Goal: Task Accomplishment & Management: Use online tool/utility

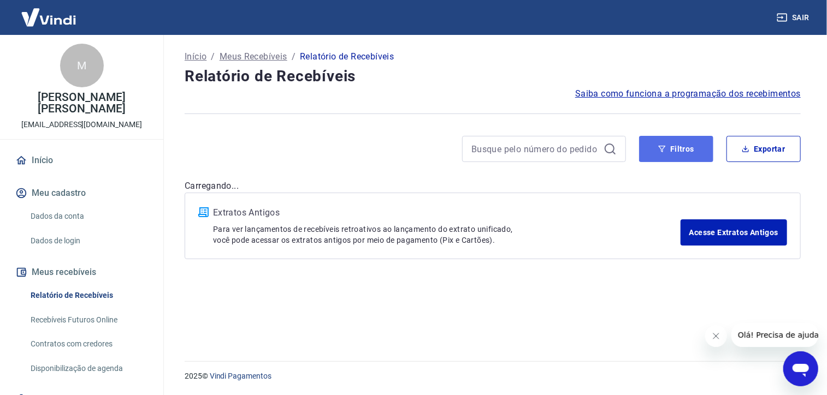
click at [692, 155] on button "Filtros" at bounding box center [676, 149] width 74 height 26
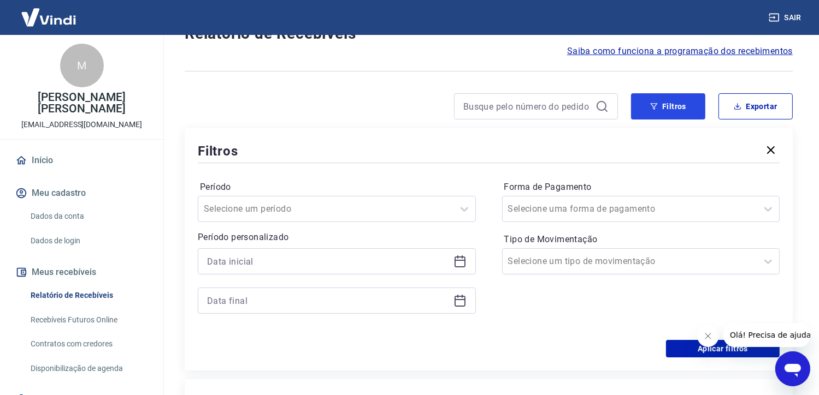
scroll to position [55, 0]
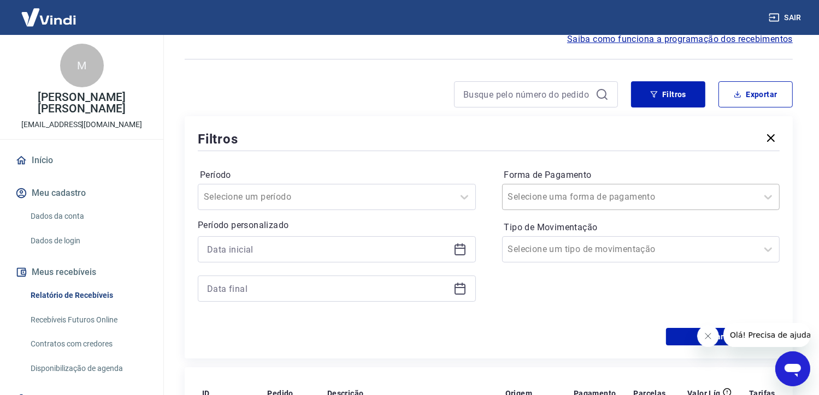
click at [629, 199] on div at bounding box center [630, 197] width 244 height 15
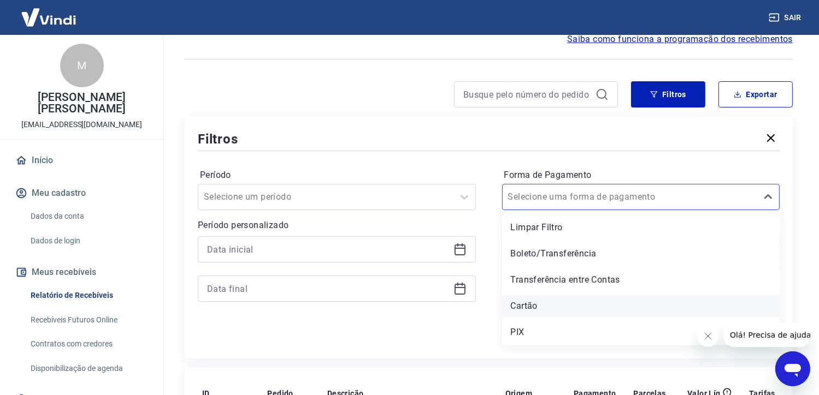
click at [574, 303] on div "Cartão" at bounding box center [641, 306] width 278 height 22
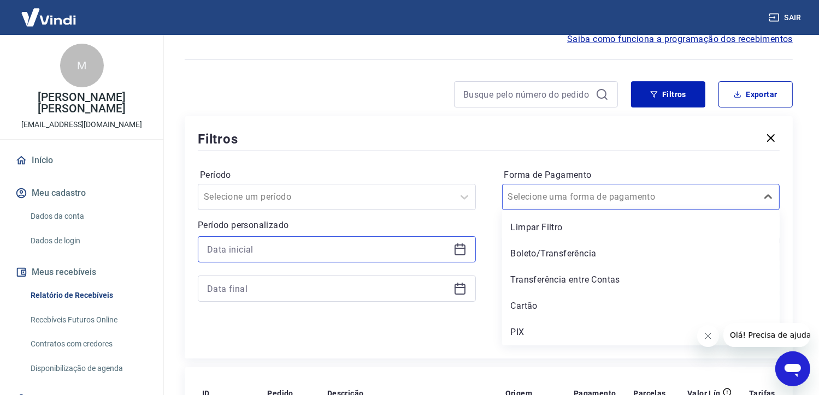
click at [288, 258] on input at bounding box center [328, 249] width 242 height 16
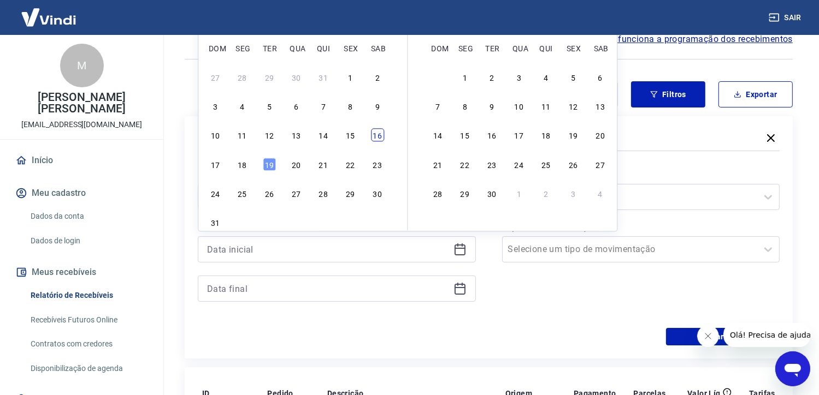
click at [381, 131] on div "16" at bounding box center [377, 135] width 13 height 13
type input "[DATE]"
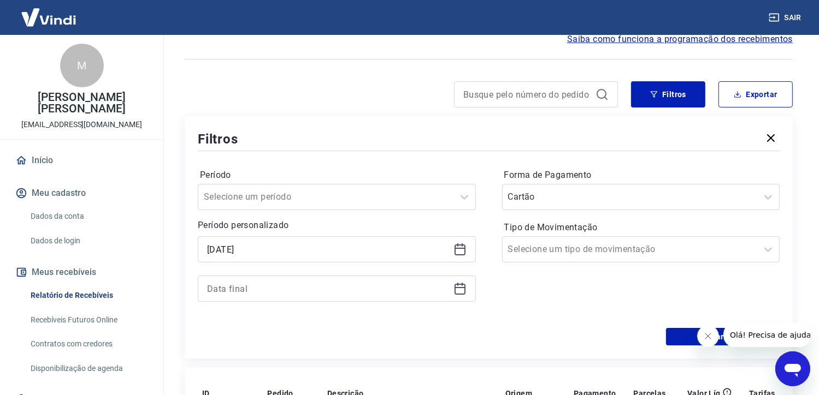
click at [268, 280] on div at bounding box center [337, 289] width 278 height 26
click at [273, 290] on input at bounding box center [328, 289] width 242 height 16
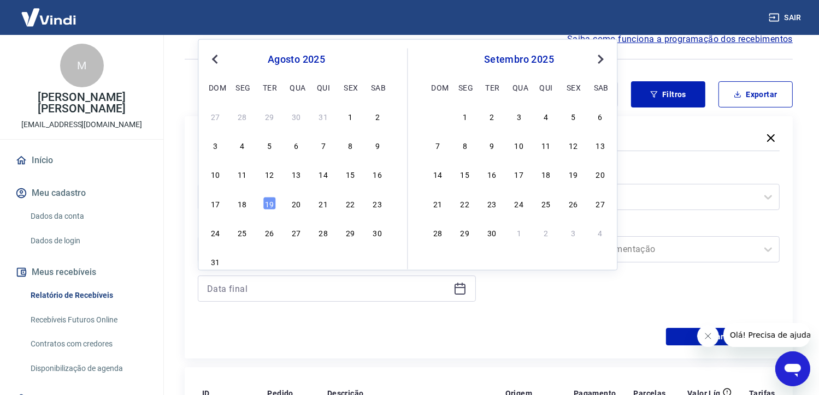
click at [246, 202] on div "18" at bounding box center [242, 203] width 13 height 13
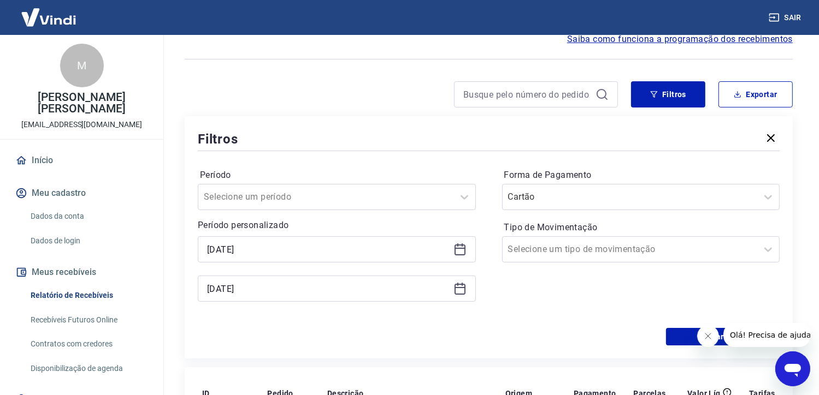
type input "[DATE]"
click at [676, 336] on button "Aplicar filtros" at bounding box center [723, 336] width 114 height 17
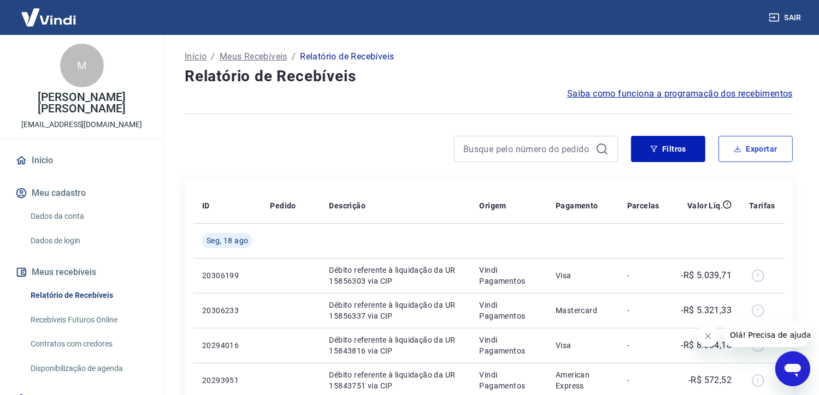
click at [773, 151] on button "Exportar" at bounding box center [755, 149] width 74 height 26
type input "[DATE]"
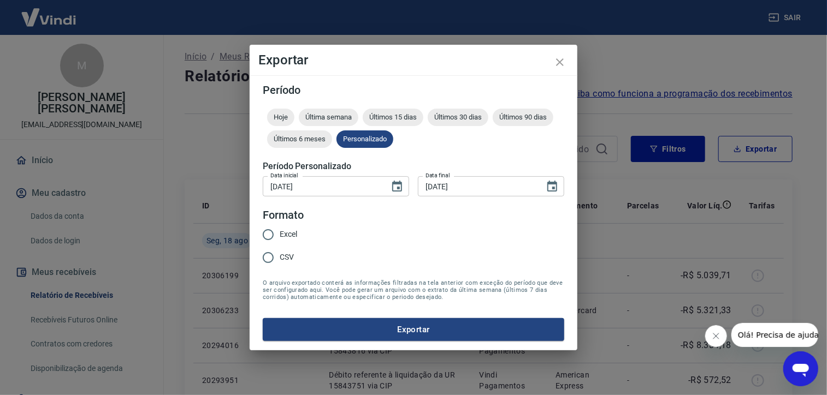
click at [292, 224] on label "Excel" at bounding box center [277, 234] width 40 height 23
click at [280, 224] on input "Excel" at bounding box center [268, 234] width 23 height 23
radio input "true"
click at [276, 238] on input "Excel" at bounding box center [268, 234] width 23 height 23
click at [429, 325] on button "Exportar" at bounding box center [413, 329] width 301 height 23
